Goal: Contribute content

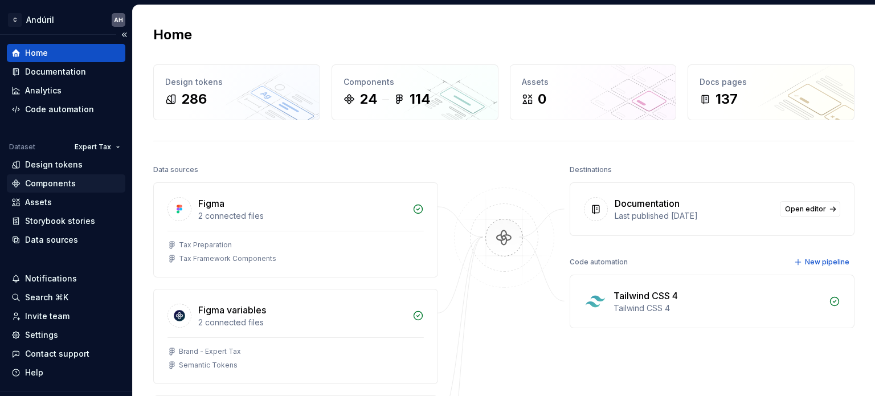
click at [47, 184] on div "Components" at bounding box center [50, 183] width 51 height 11
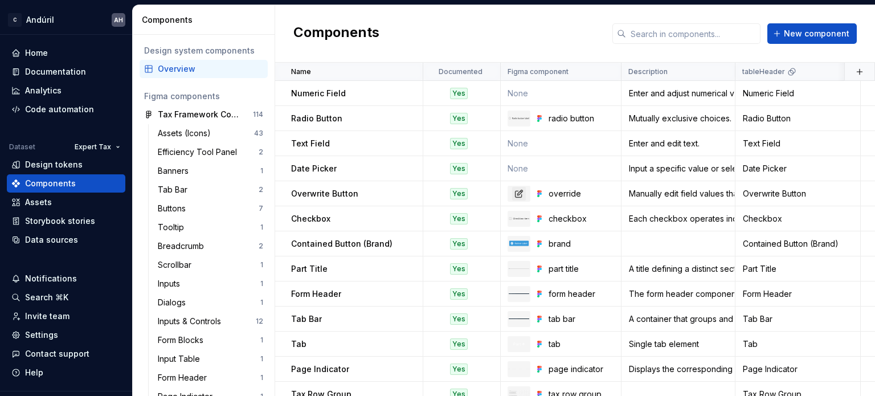
drag, startPoint x: 209, startPoint y: 0, endPoint x: 598, endPoint y: 9, distance: 388.7
click at [601, 7] on div "Components New component" at bounding box center [575, 34] width 600 height 58
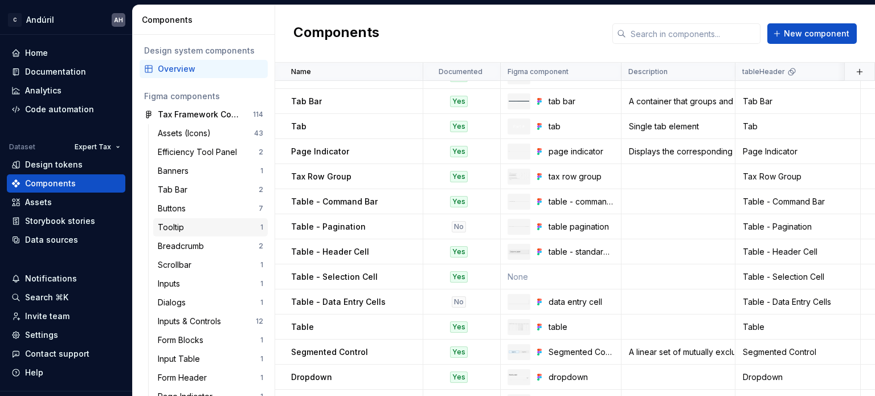
scroll to position [228, 0]
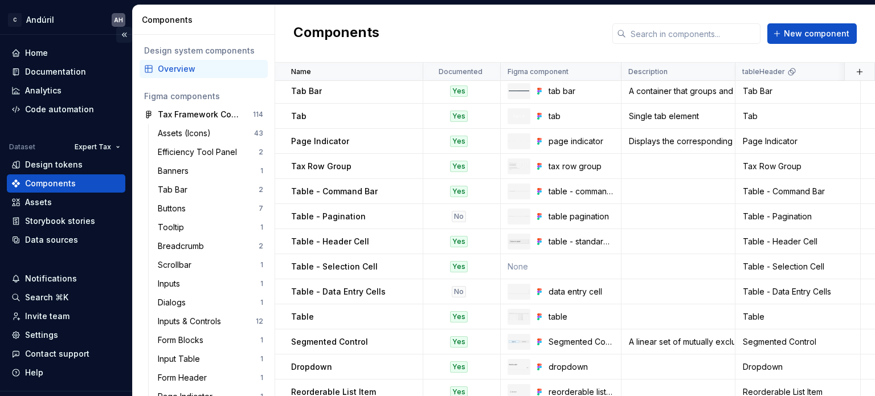
click at [122, 35] on button "Collapse sidebar" at bounding box center [124, 35] width 16 height 16
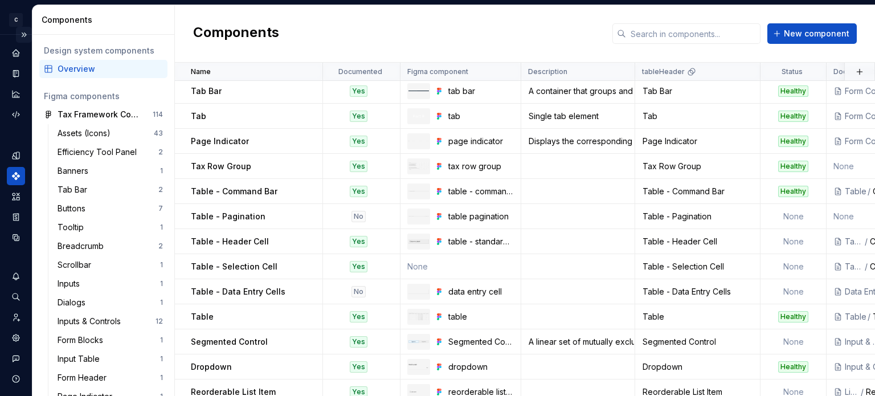
click at [17, 34] on button "Expand sidebar" at bounding box center [24, 35] width 16 height 16
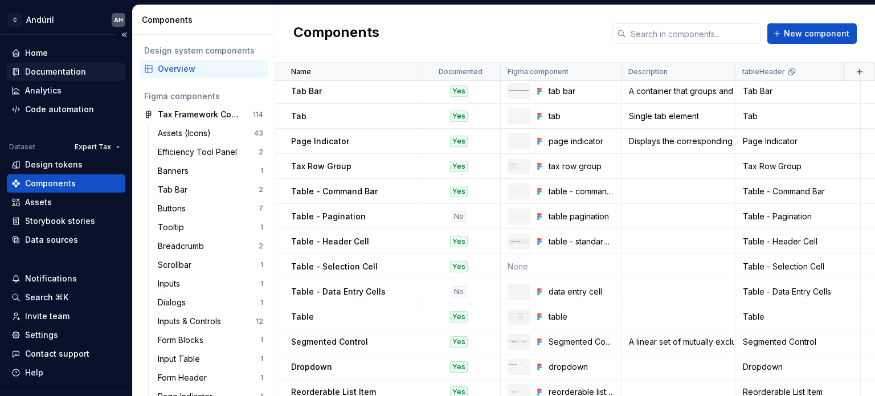
click at [69, 63] on div "Documentation" at bounding box center [66, 72] width 119 height 18
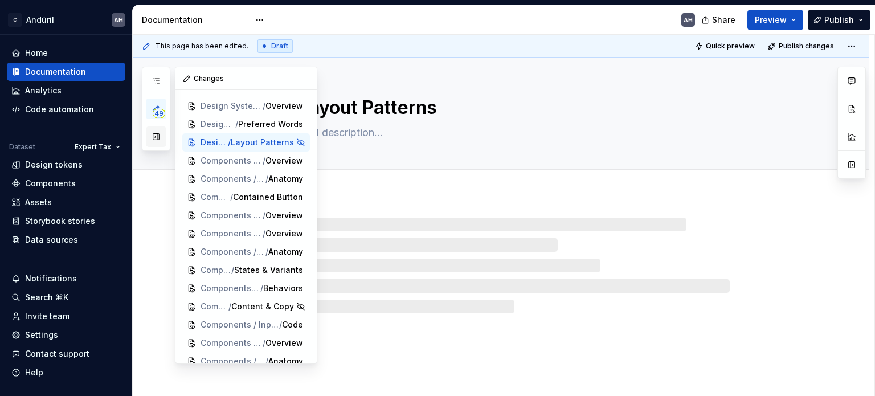
click at [158, 141] on button "button" at bounding box center [156, 136] width 21 height 21
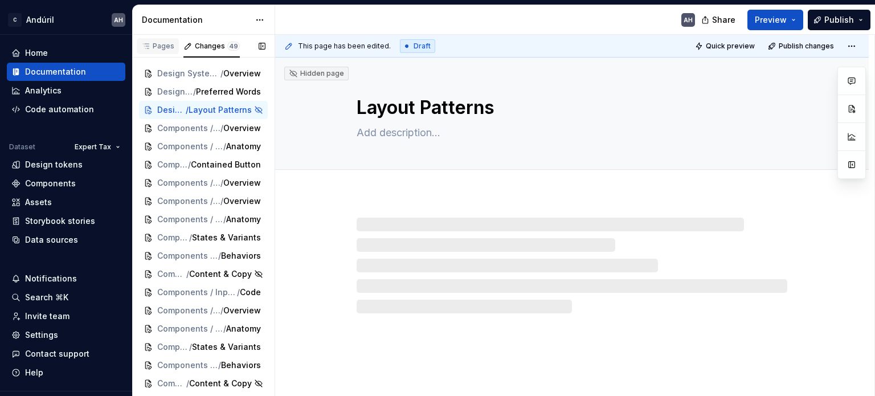
click at [160, 45] on div "Pages" at bounding box center [157, 46] width 33 height 9
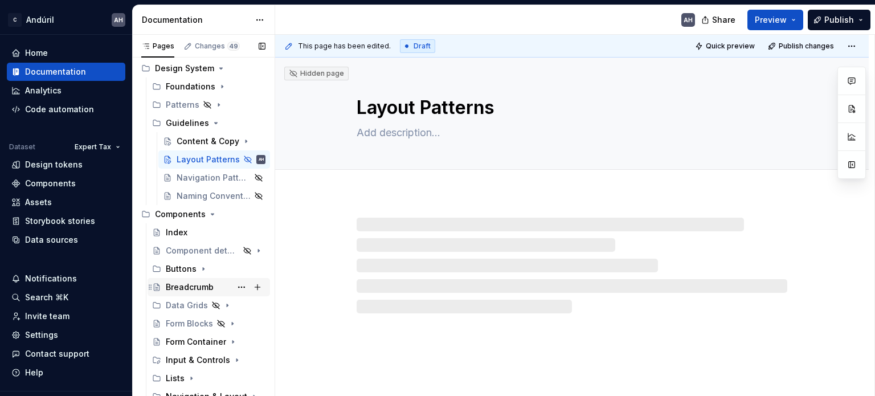
scroll to position [175, 0]
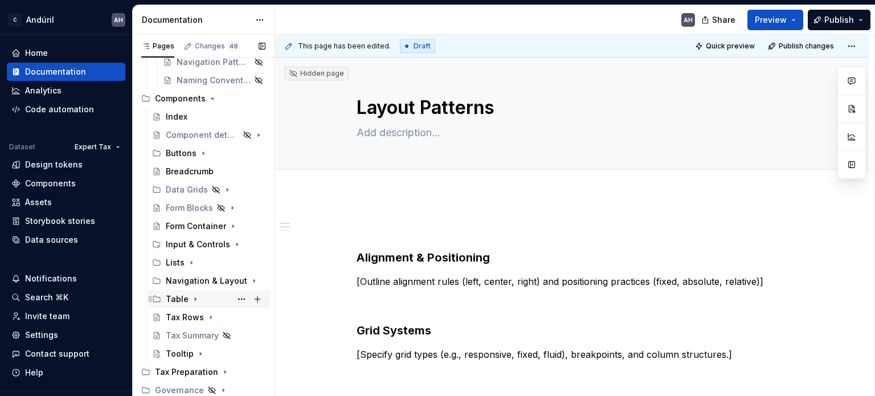
click at [191, 296] on icon "Page tree" at bounding box center [195, 299] width 9 height 9
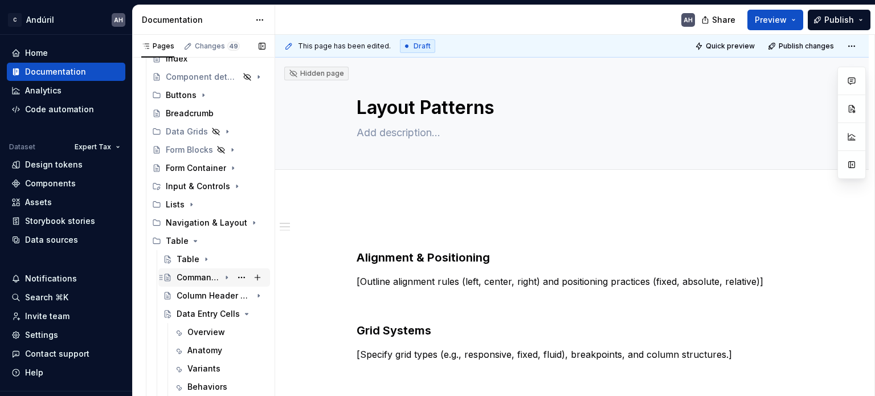
scroll to position [289, 0]
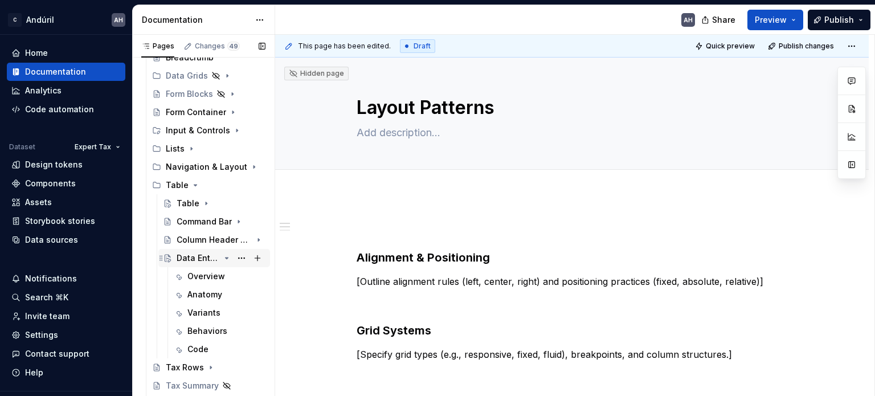
click at [198, 254] on div "Data Entry Cells" at bounding box center [198, 257] width 43 height 11
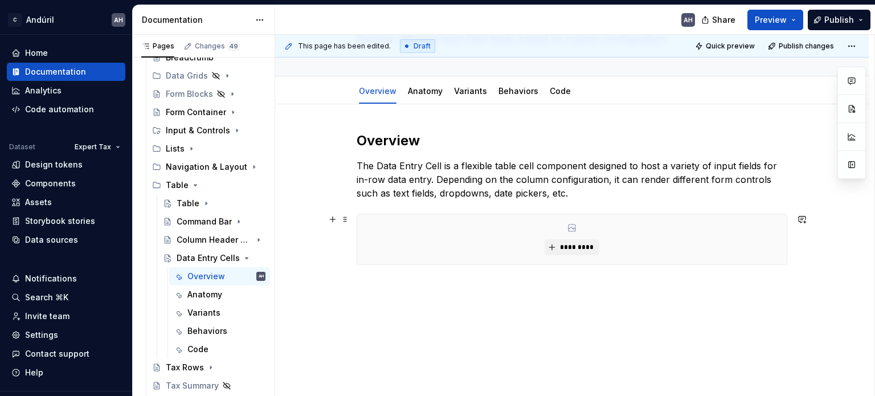
scroll to position [36, 0]
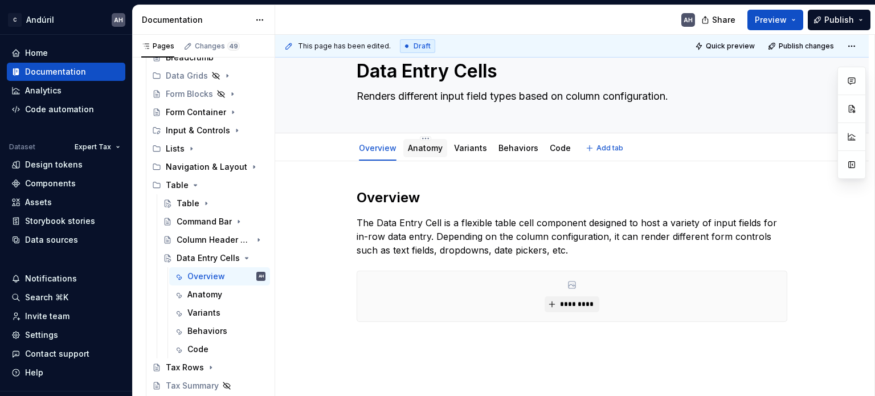
click at [426, 152] on link "Anatomy" at bounding box center [425, 148] width 35 height 10
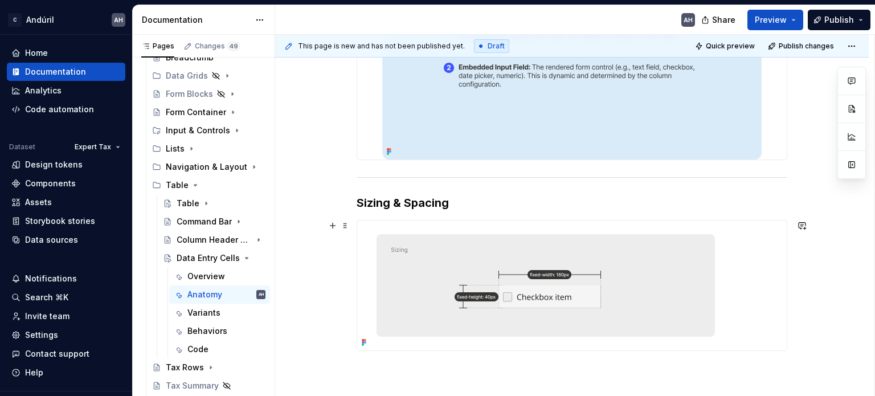
scroll to position [428, 0]
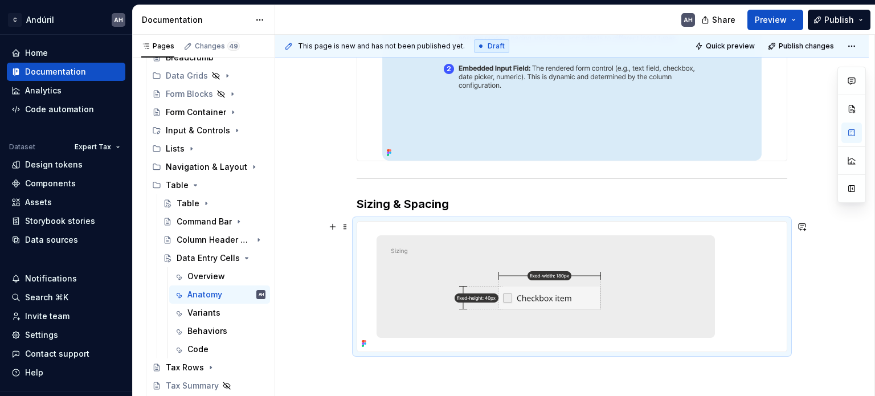
click at [736, 268] on div at bounding box center [572, 287] width 430 height 130
click at [866, 20] on button "Publish" at bounding box center [839, 20] width 63 height 21
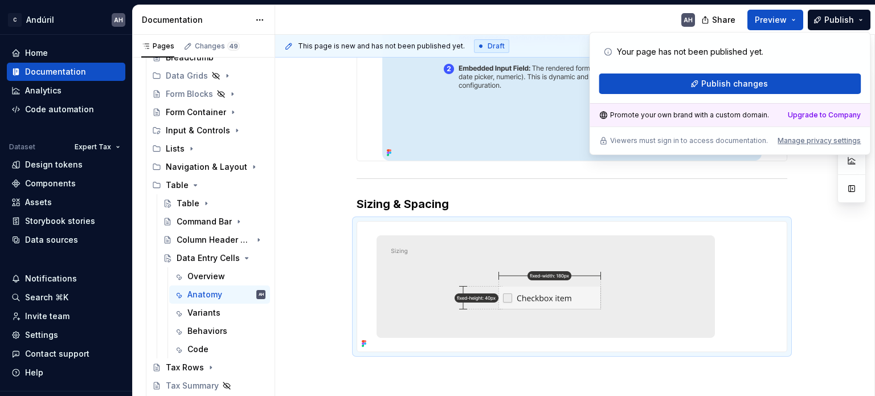
click at [623, 18] on div "AH" at bounding box center [489, 20] width 429 height 30
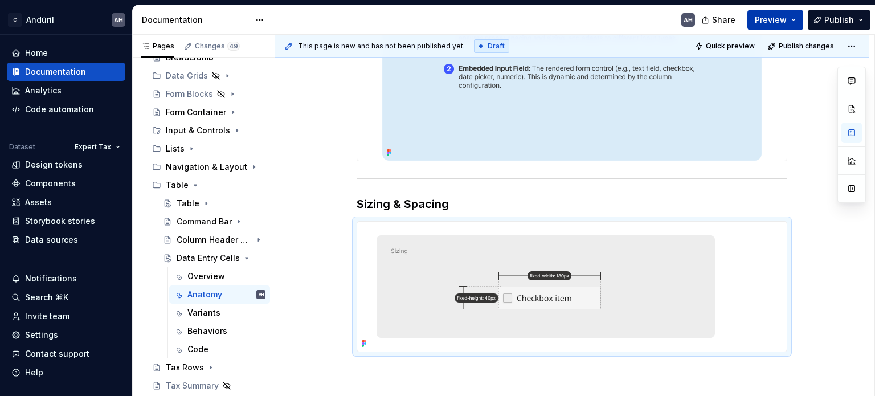
click at [795, 21] on button "Preview" at bounding box center [776, 20] width 56 height 21
click at [635, 22] on div "AH" at bounding box center [489, 20] width 429 height 30
click at [795, 17] on button "Preview" at bounding box center [776, 20] width 56 height 21
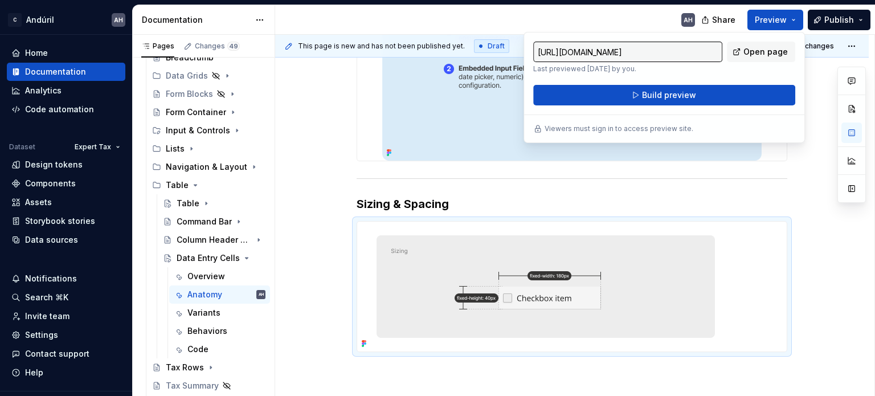
click at [631, 26] on div "AH" at bounding box center [489, 20] width 429 height 30
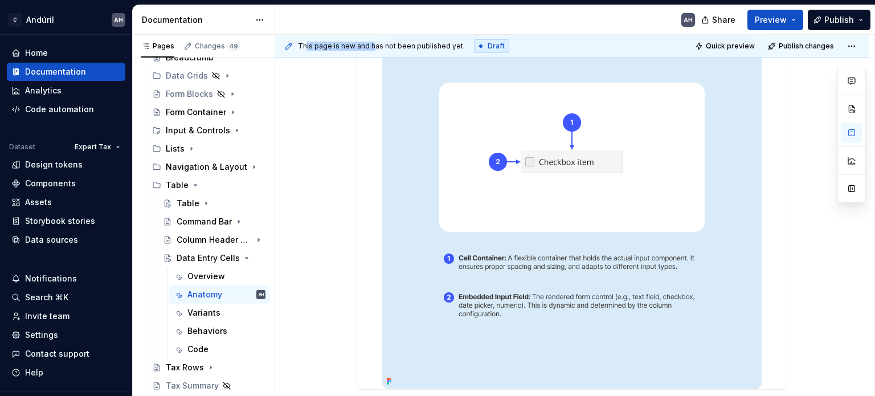
scroll to position [0, 0]
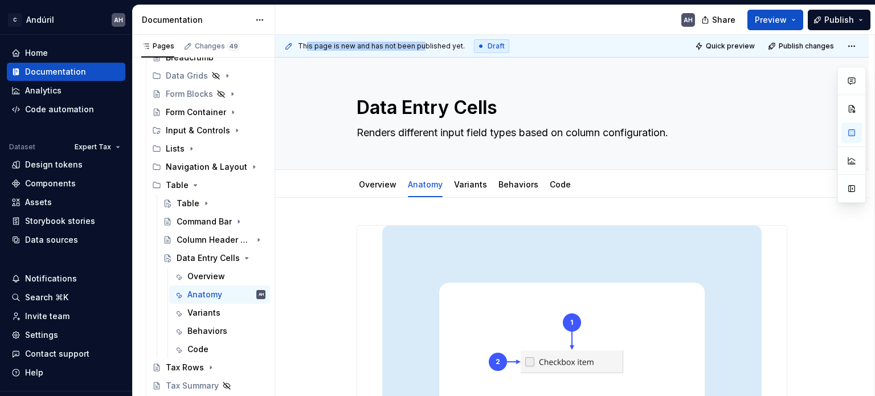
drag, startPoint x: 304, startPoint y: 45, endPoint x: 419, endPoint y: 46, distance: 115.1
click at [419, 46] on span "This page is new and has not been published yet." at bounding box center [381, 46] width 167 height 9
click at [424, 46] on span "This page is new and has not been published yet." at bounding box center [381, 46] width 167 height 9
type textarea "*"
